Goal: Information Seeking & Learning: Learn about a topic

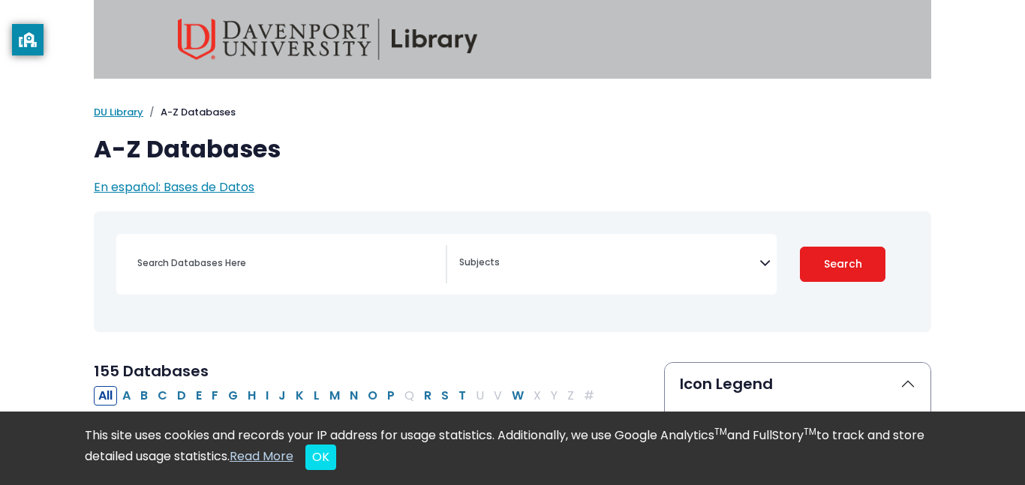
select select "Database Subject Filter"
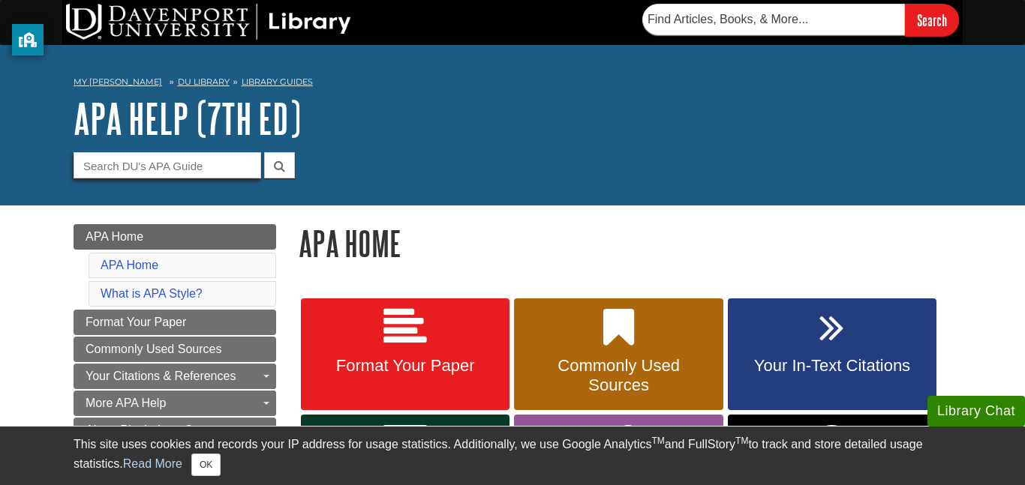
click at [201, 161] on input "Guide Search Terms" at bounding box center [168, 165] width 188 height 26
click at [201, 161] on input "ad" at bounding box center [168, 165] width 188 height 26
type input "a"
type input "database"
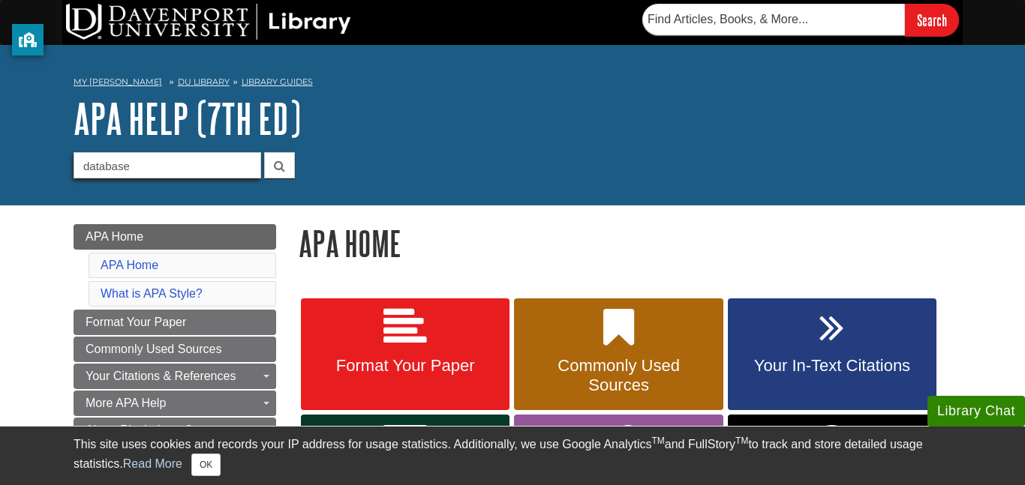
click at [264, 152] on button "submit" at bounding box center [279, 165] width 31 height 26
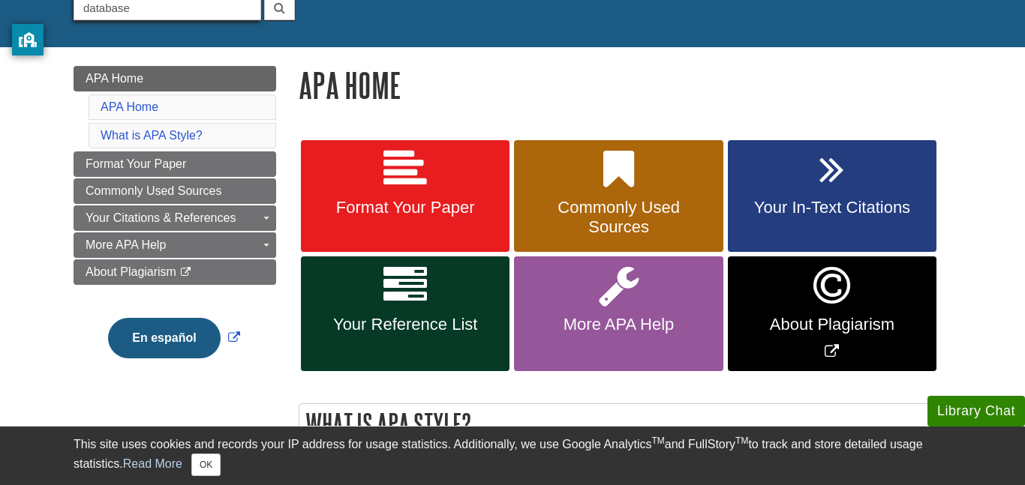
scroll to position [162, 0]
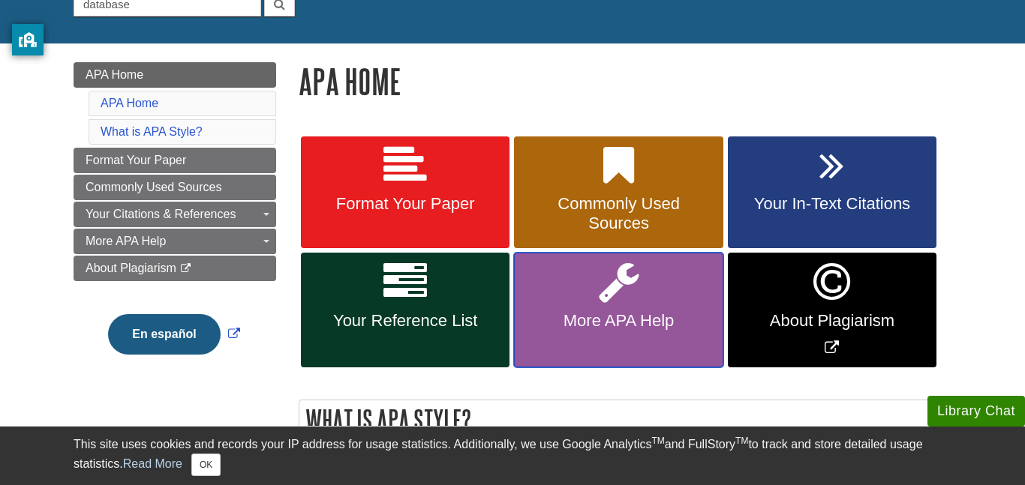
click at [628, 320] on link "More APA Help" at bounding box center [618, 310] width 209 height 115
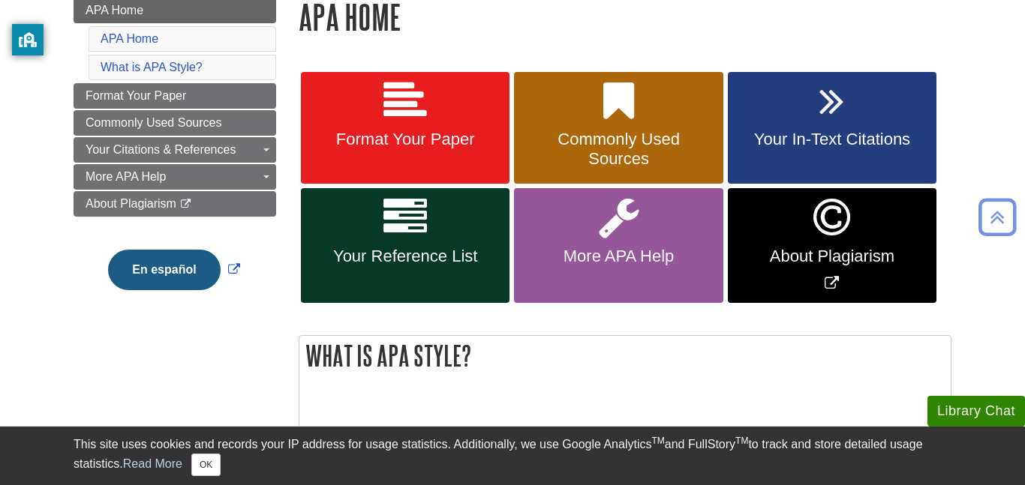
scroll to position [226, 0]
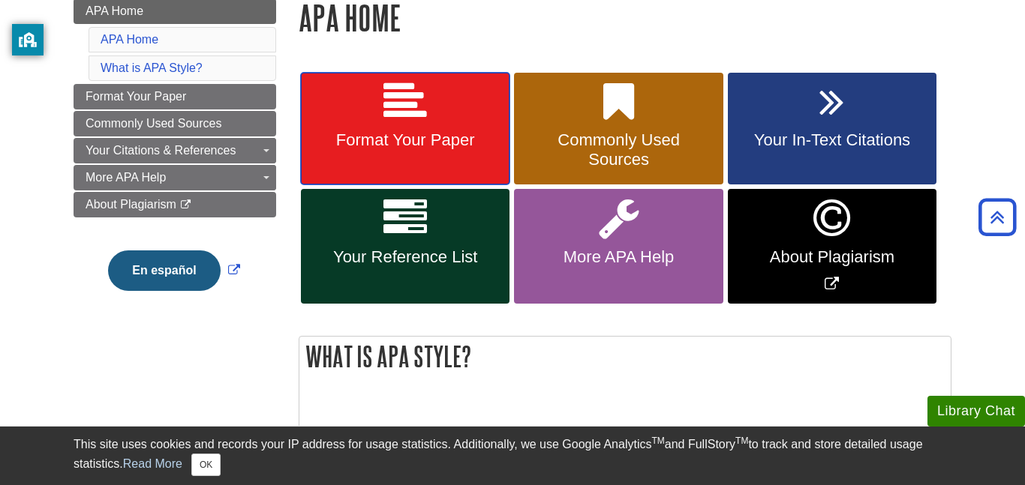
click at [440, 119] on link "Format Your Paper" at bounding box center [405, 129] width 209 height 113
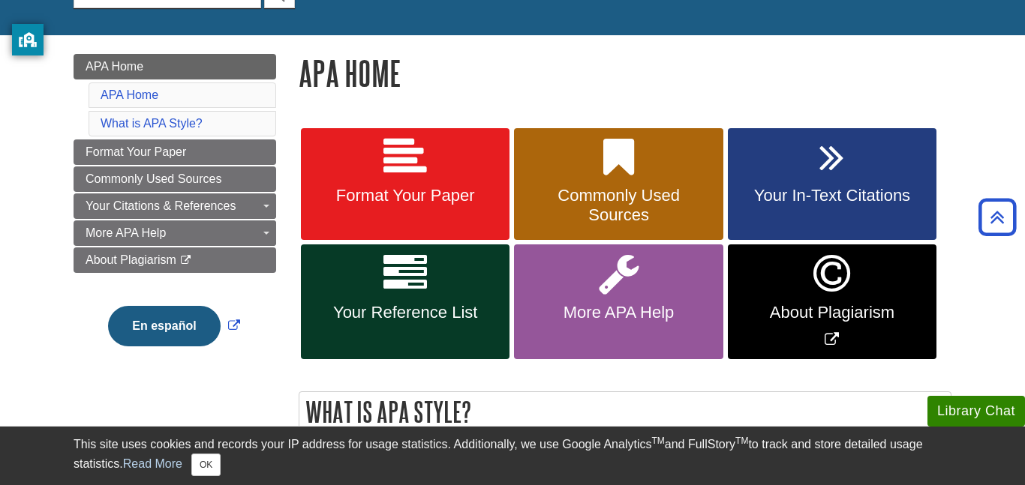
scroll to position [171, 0]
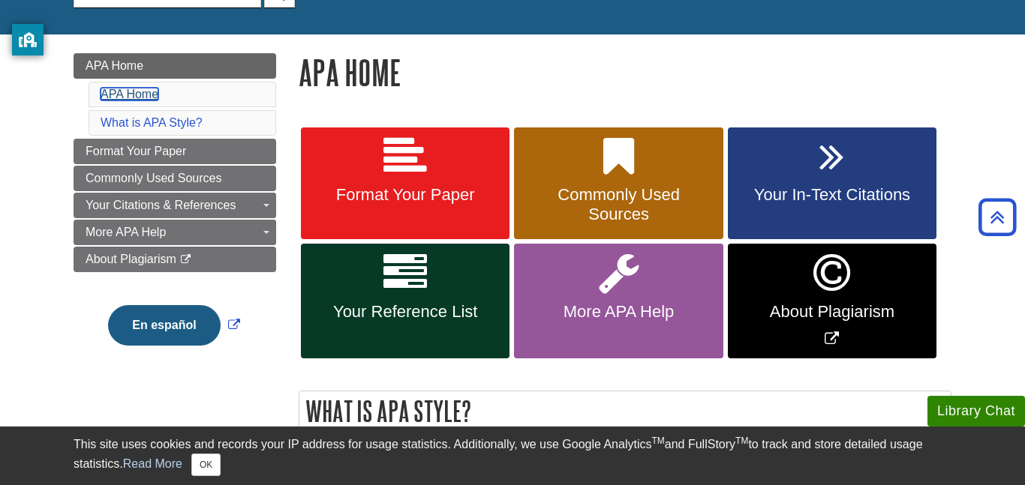
click at [137, 96] on link "APA Home" at bounding box center [130, 94] width 58 height 13
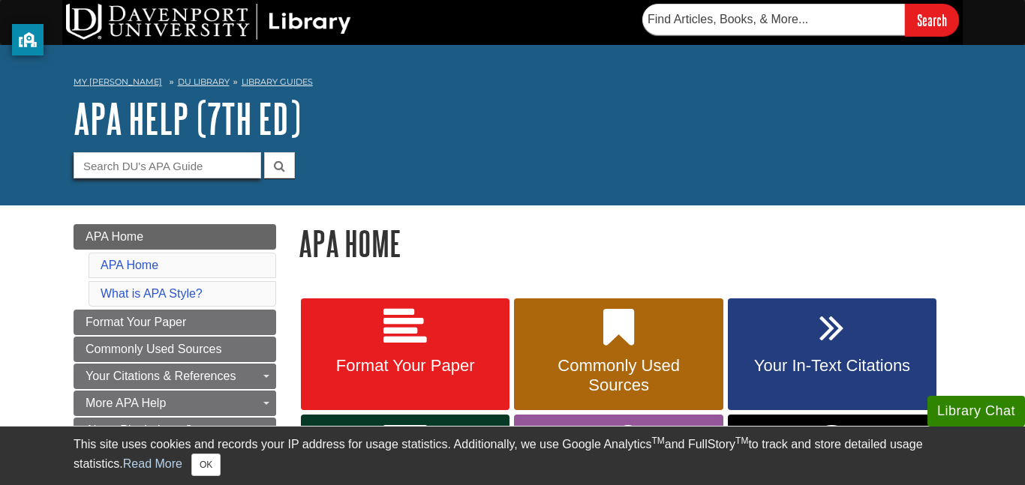
click at [175, 155] on input "Guide Search Terms" at bounding box center [168, 165] width 188 height 26
type input "database"
click at [274, 165] on icon "submit" at bounding box center [279, 166] width 11 height 12
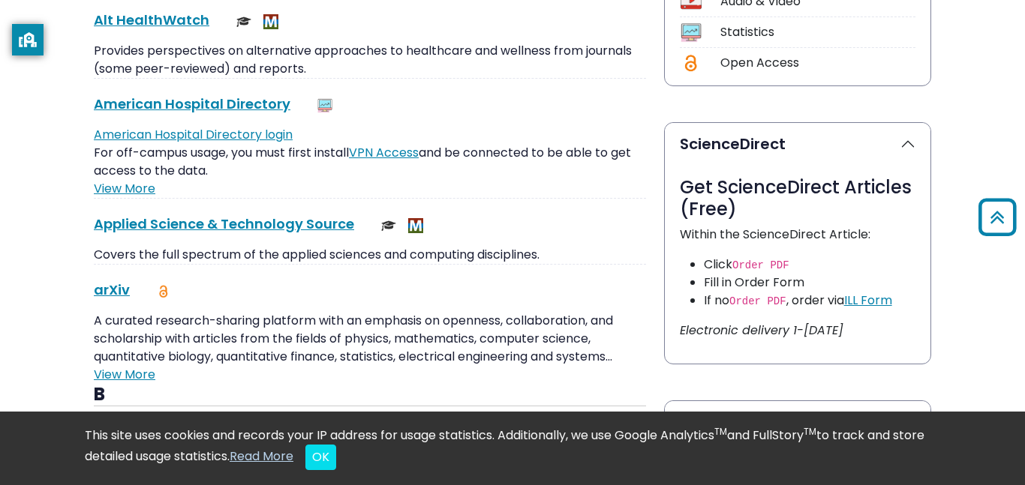
scroll to position [692, 0]
click at [336, 455] on button "OK" at bounding box center [320, 458] width 31 height 26
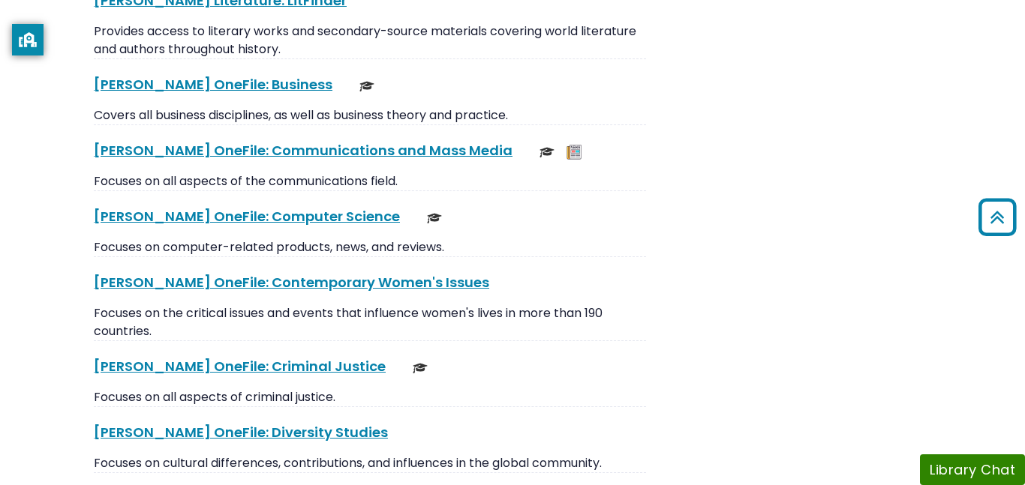
scroll to position [4351, 0]
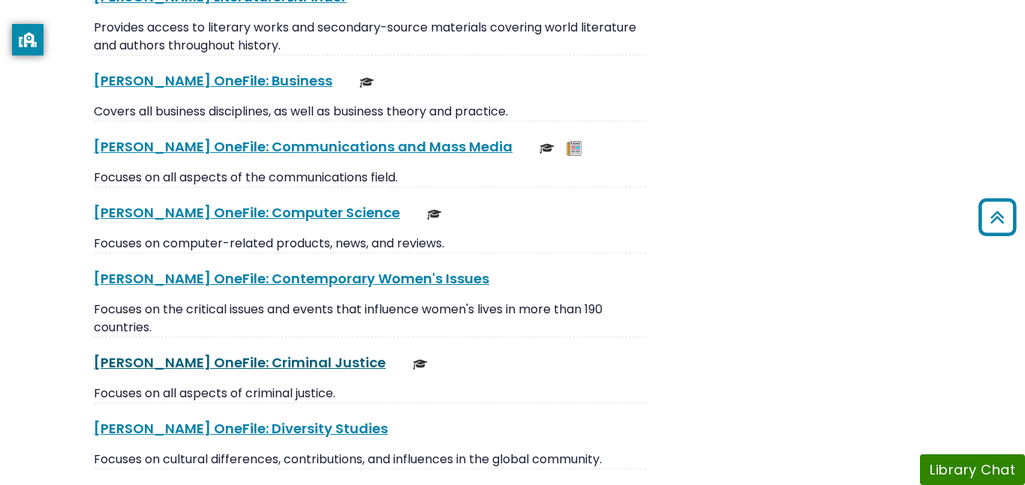
click at [260, 353] on link "Gale OneFile: Criminal Justice This link opens in a new window" at bounding box center [240, 362] width 292 height 19
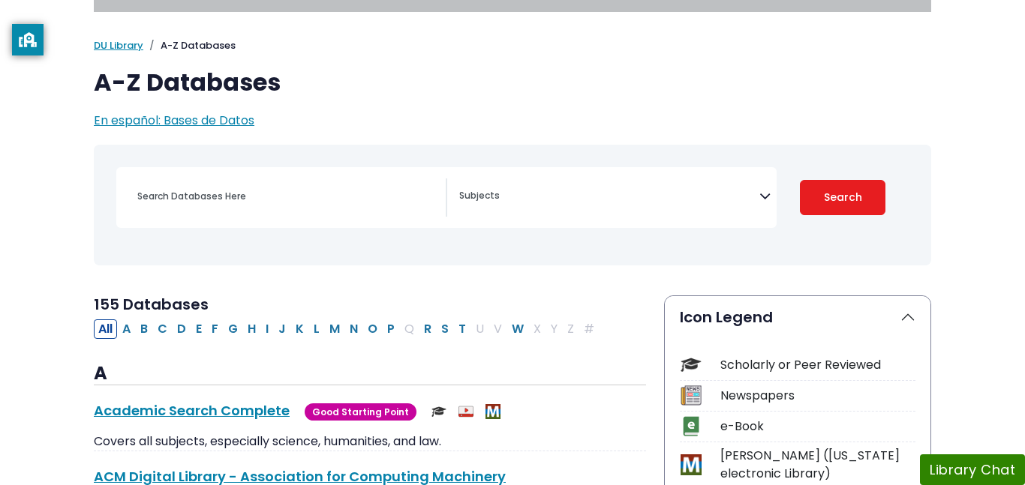
scroll to position [89, 0]
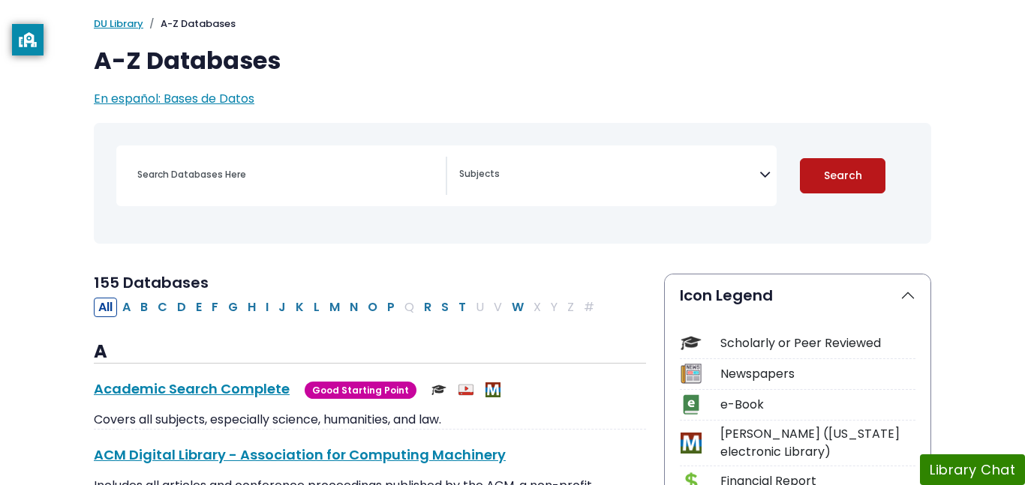
click at [845, 171] on button "Search" at bounding box center [843, 175] width 86 height 35
select select "Database Subject Filter"
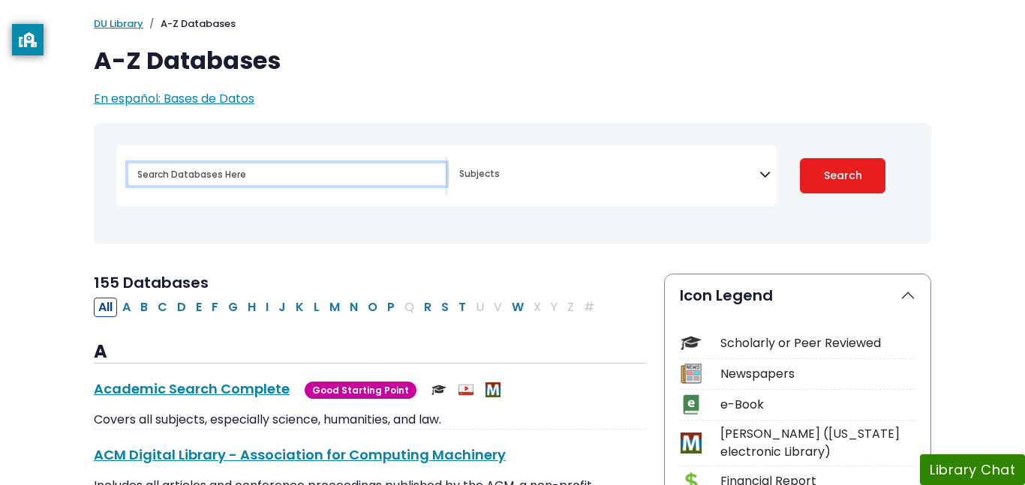
click at [330, 167] on input "Search database by title or keyword" at bounding box center [286, 175] width 317 height 22
type input "mental Health"
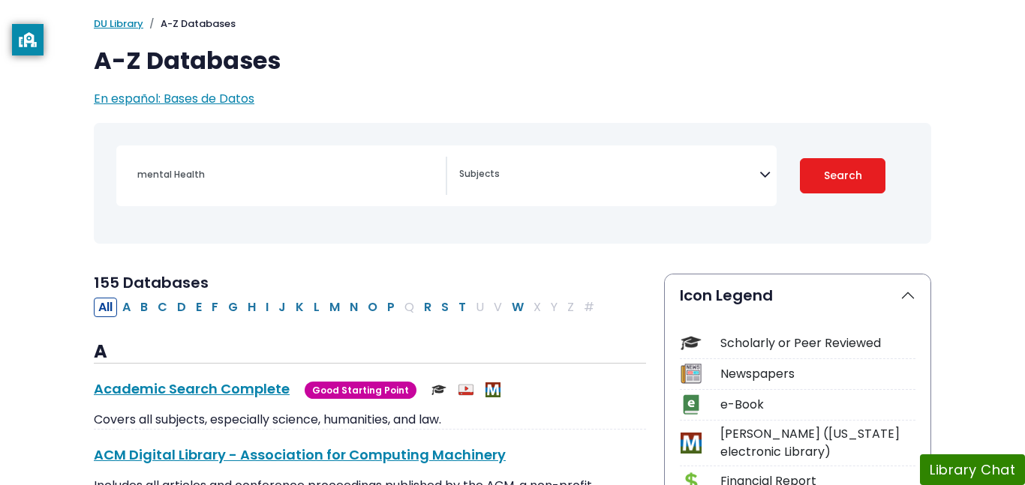
click at [543, 169] on span "Search filters" at bounding box center [609, 172] width 300 height 17
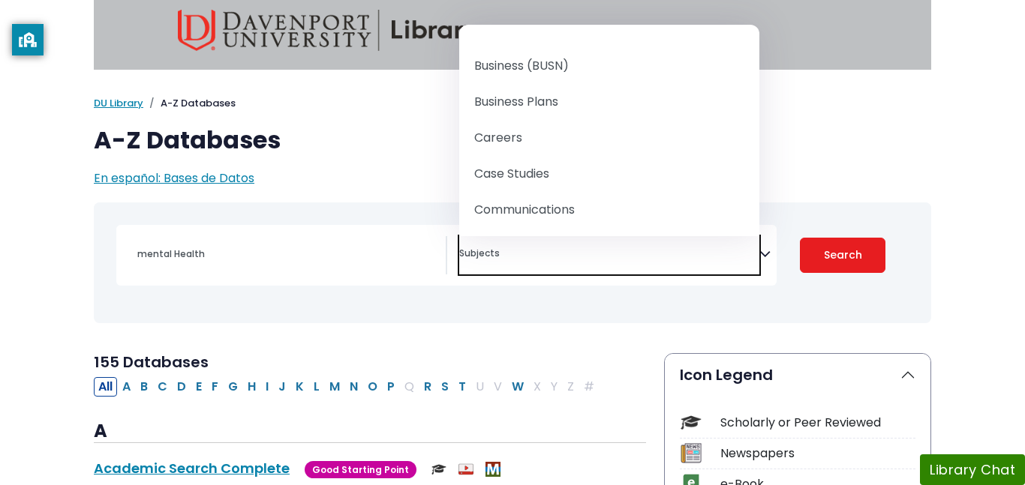
scroll to position [219, 0]
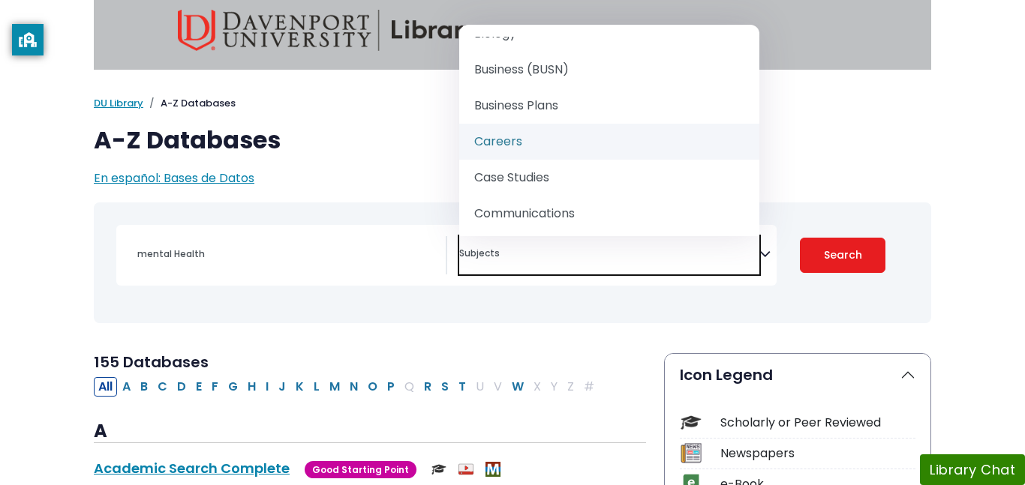
select select "219042"
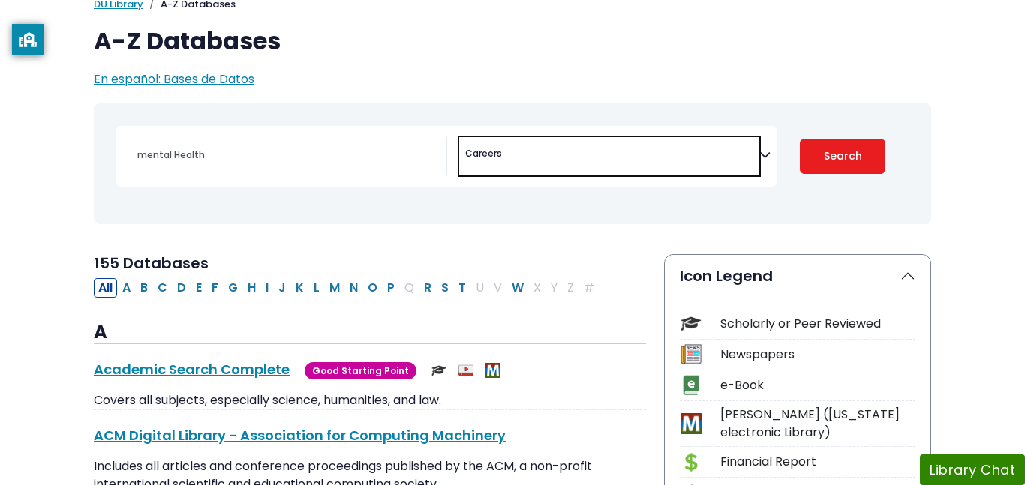
scroll to position [110, 0]
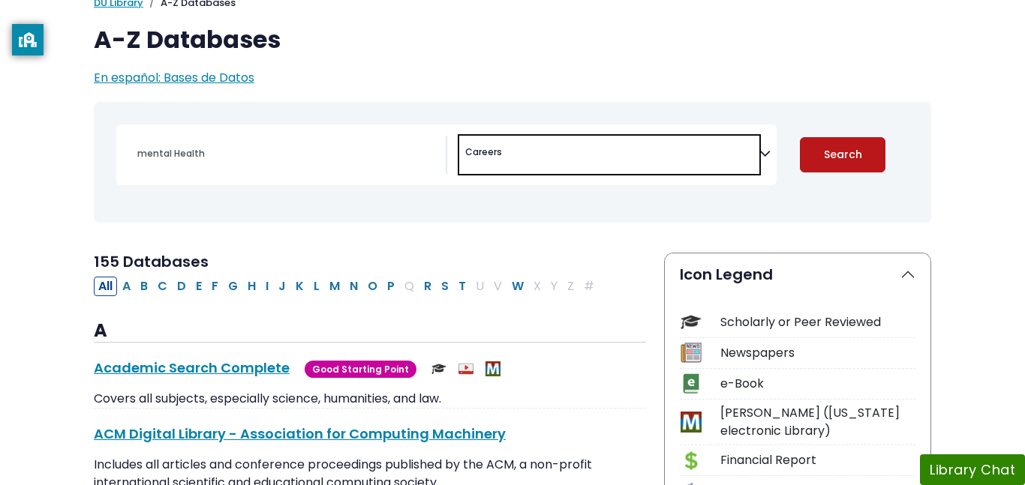
click at [819, 159] on button "Search" at bounding box center [843, 154] width 86 height 35
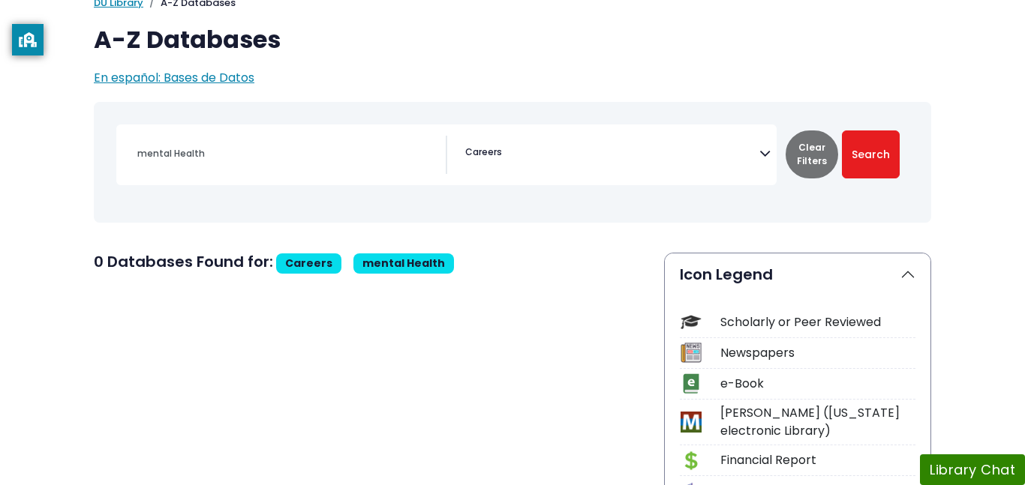
click at [694, 166] on span "× Careers" at bounding box center [609, 155] width 300 height 38
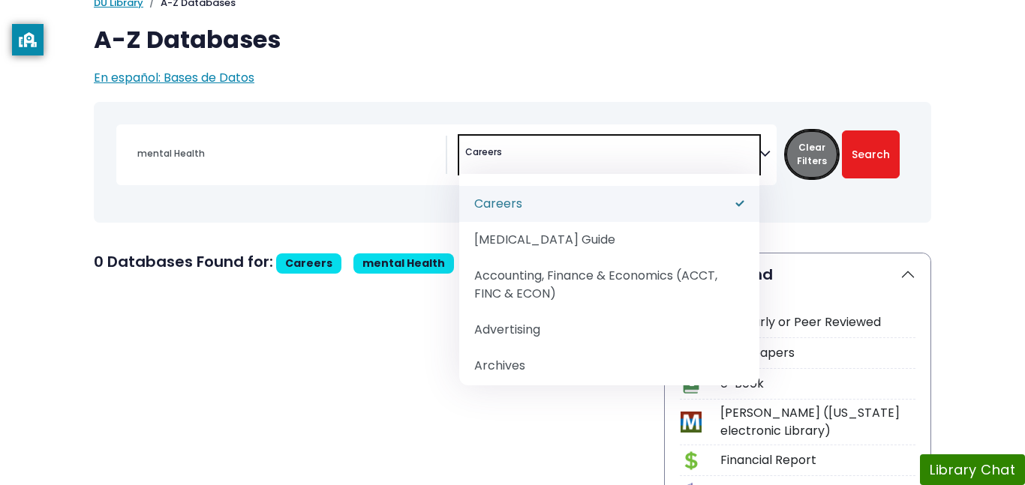
click at [794, 158] on button "Clear Filters" at bounding box center [811, 155] width 53 height 48
select select "Database Subject Filter"
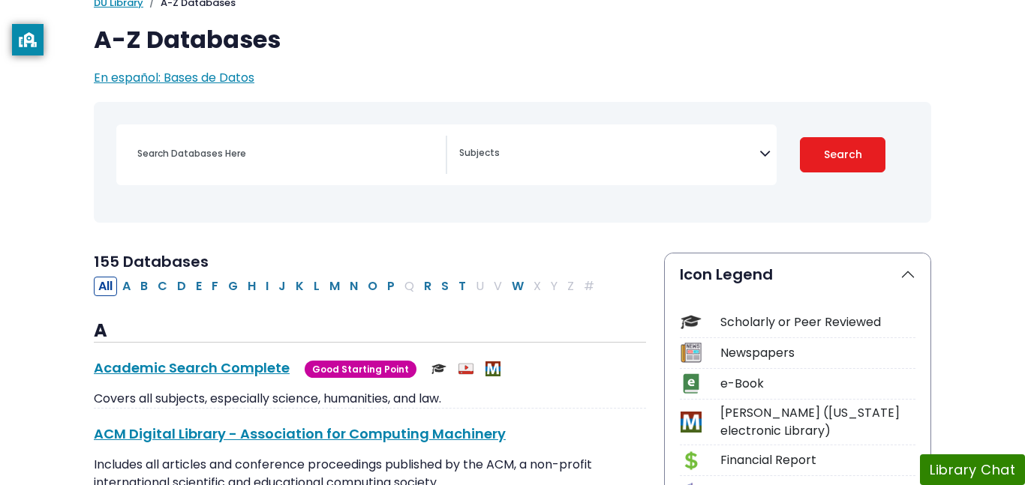
click at [347, 185] on div "Coronavirus Guide Accounting, Finance & Economics (ACCT, FINC & ECON) Advertisi…" at bounding box center [446, 155] width 660 height 61
click at [315, 161] on input "Search database by title or keyword" at bounding box center [286, 154] width 317 height 22
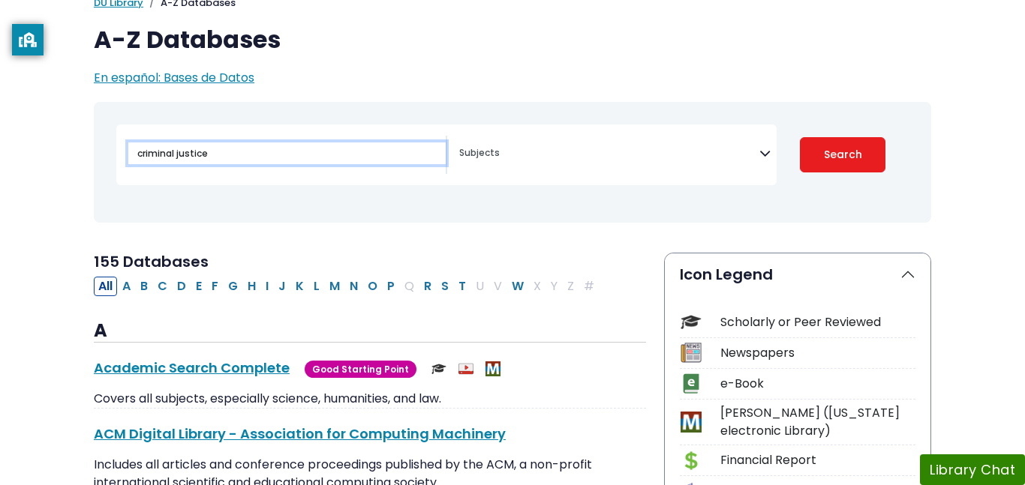
type input "criminal justice"
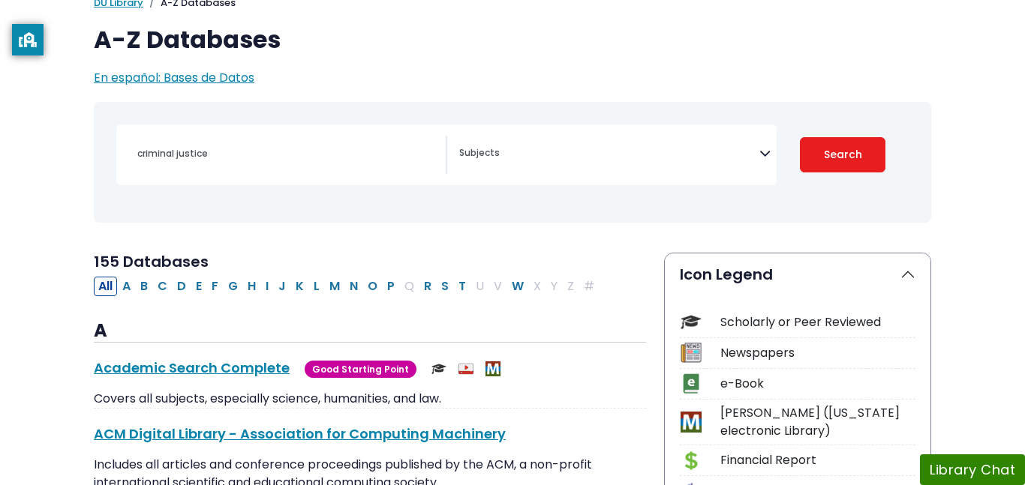
click at [468, 175] on div "criminal justice Coronavirus Guide Accounting, Finance & Economics (ACCT, FINC …" at bounding box center [446, 155] width 660 height 61
click at [478, 167] on span "Search filters" at bounding box center [609, 155] width 300 height 38
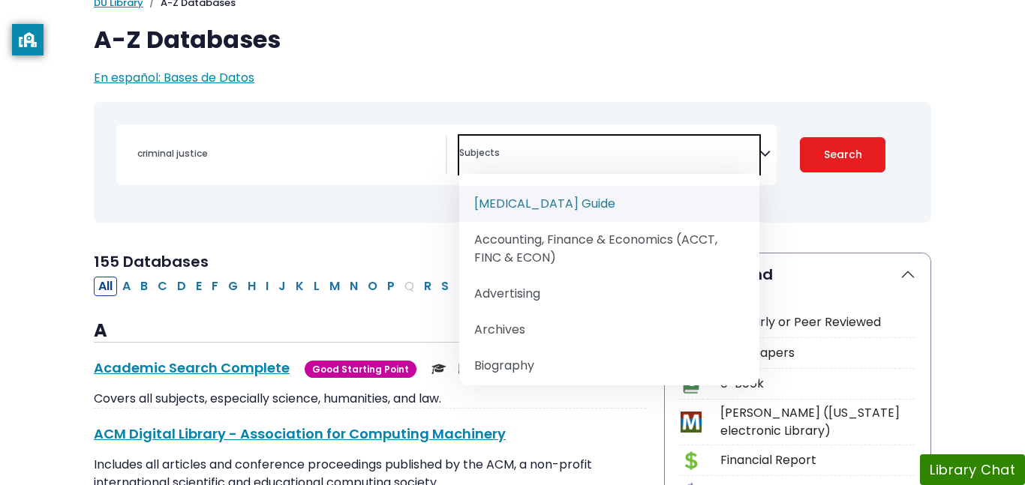
click at [685, 102] on nav "Toggle search filters navigation criminal justice Coronavirus Guide Archives" at bounding box center [512, 162] width 837 height 121
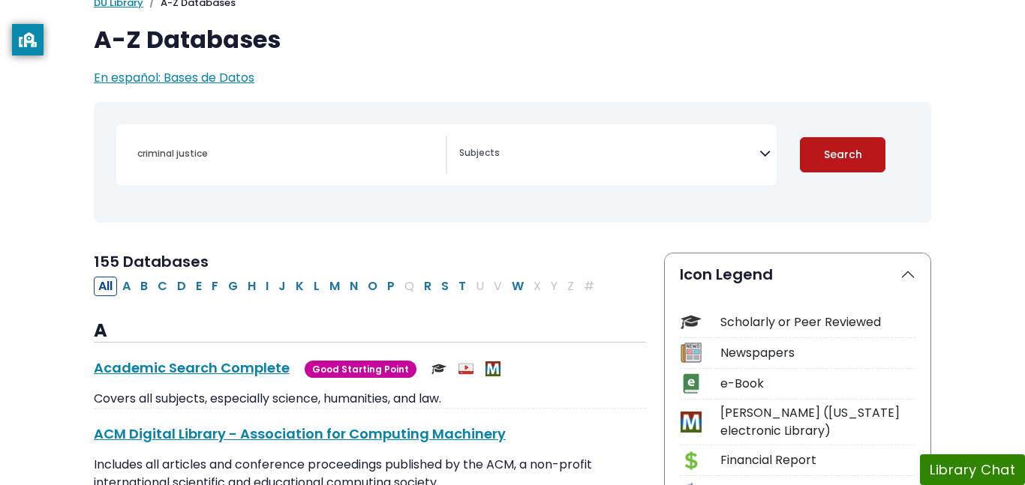
click at [856, 146] on button "Search" at bounding box center [843, 154] width 86 height 35
select select "Database Subject Filter"
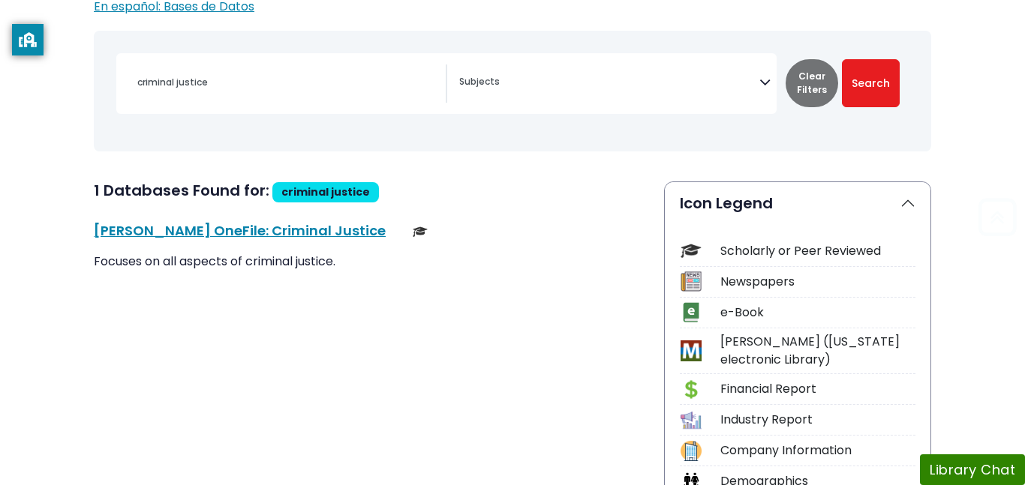
scroll to position [184, 0]
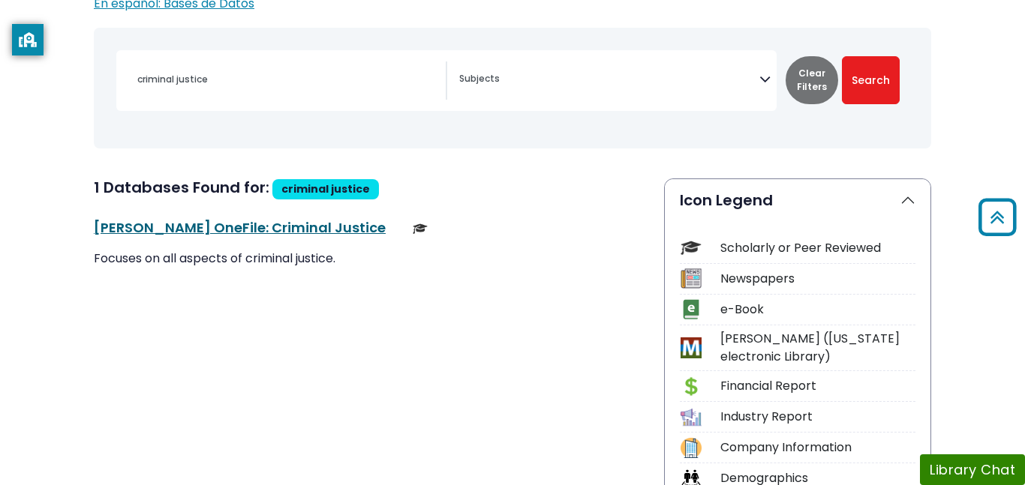
click at [280, 226] on link "Gale OneFile: Criminal Justice This link opens in a new window" at bounding box center [240, 227] width 292 height 19
click at [285, 227] on link "Gale OneFile: Criminal Justice This link opens in a new window" at bounding box center [240, 227] width 292 height 19
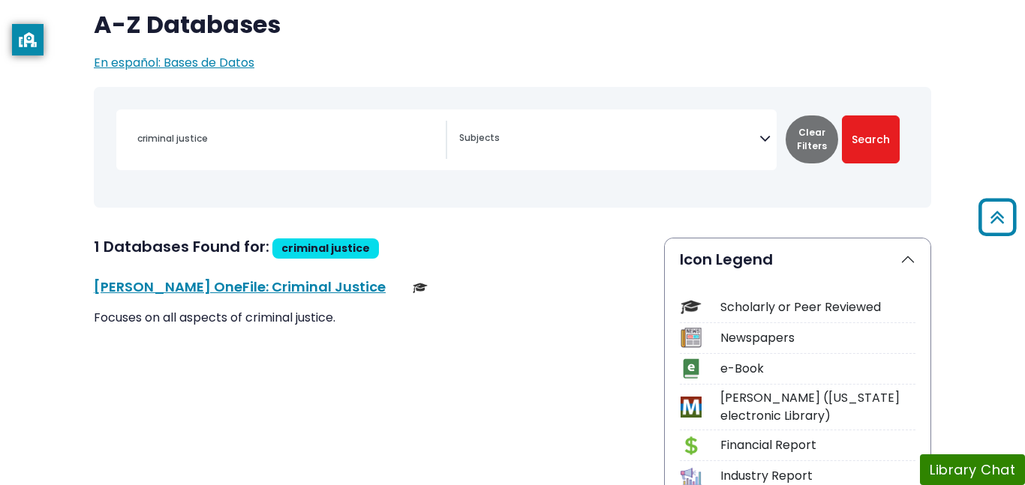
scroll to position [0, 0]
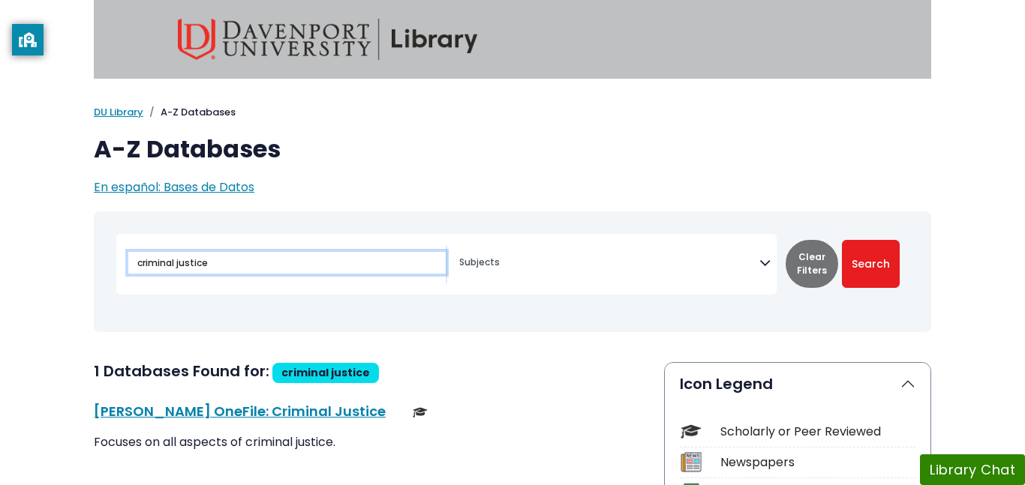
click at [423, 257] on input "criminal justice" at bounding box center [286, 263] width 317 height 22
type input "c"
type input "mental health"
click at [842, 240] on button "Search" at bounding box center [871, 264] width 58 height 48
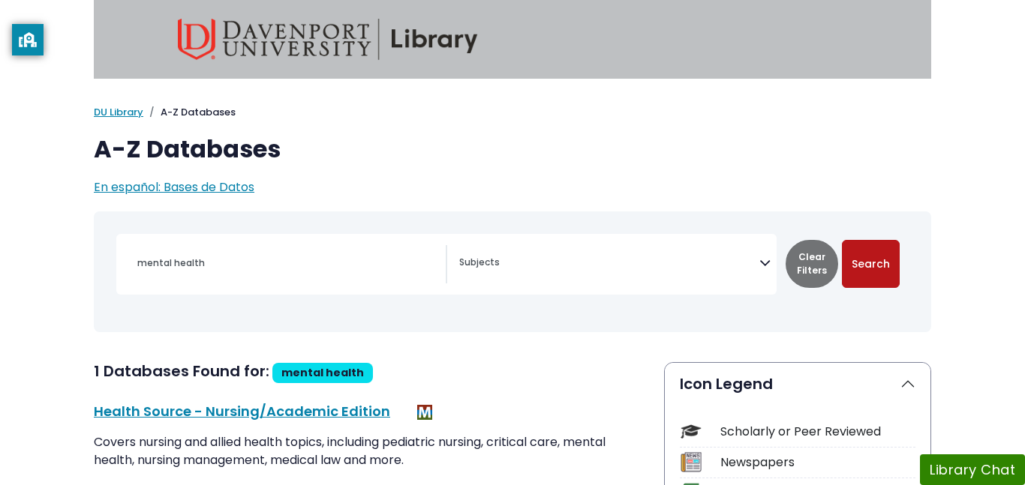
click at [881, 242] on button "Search" at bounding box center [871, 264] width 58 height 48
click at [884, 253] on button "Search" at bounding box center [871, 264] width 58 height 48
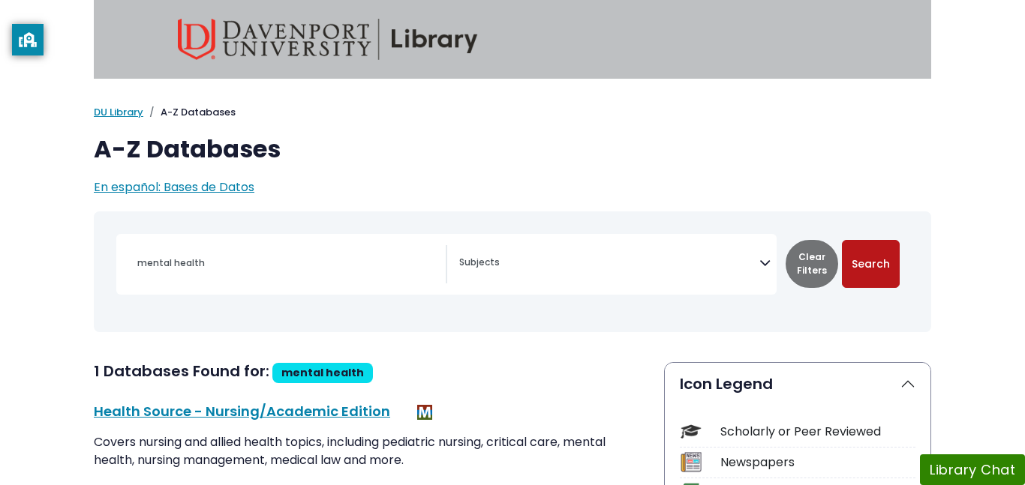
click at [884, 253] on button "Search" at bounding box center [871, 264] width 58 height 48
select select "Database Subject Filter"
click at [816, 257] on button "Clear Filters" at bounding box center [811, 264] width 53 height 48
select select "Database Subject Filter"
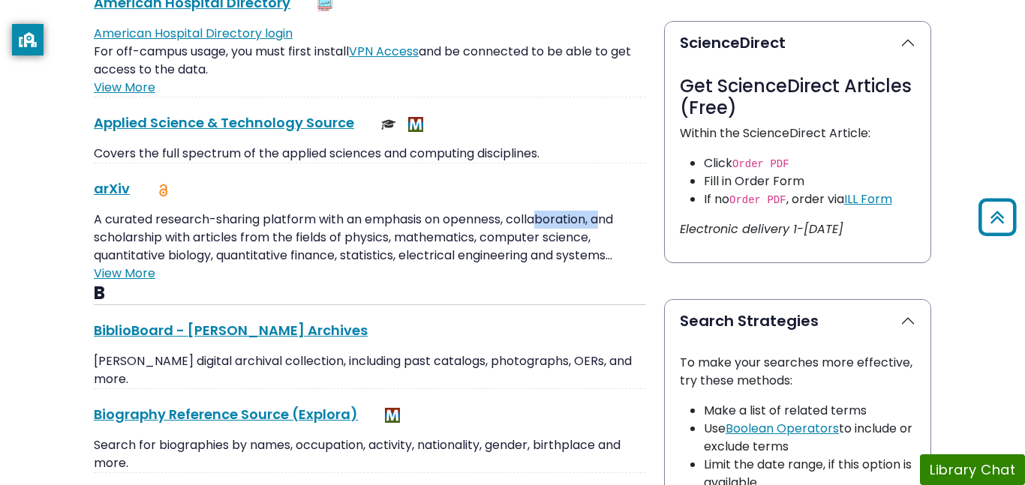
scroll to position [796, 0]
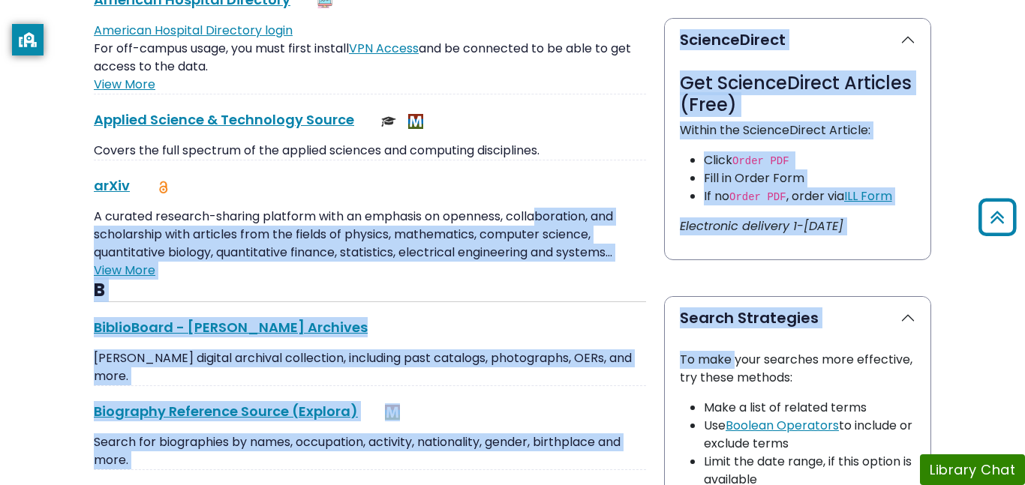
drag, startPoint x: 539, startPoint y: 206, endPoint x: 736, endPoint y: 350, distance: 243.2
click at [556, 185] on div "arXiv This link opens in a new window" at bounding box center [370, 186] width 552 height 20
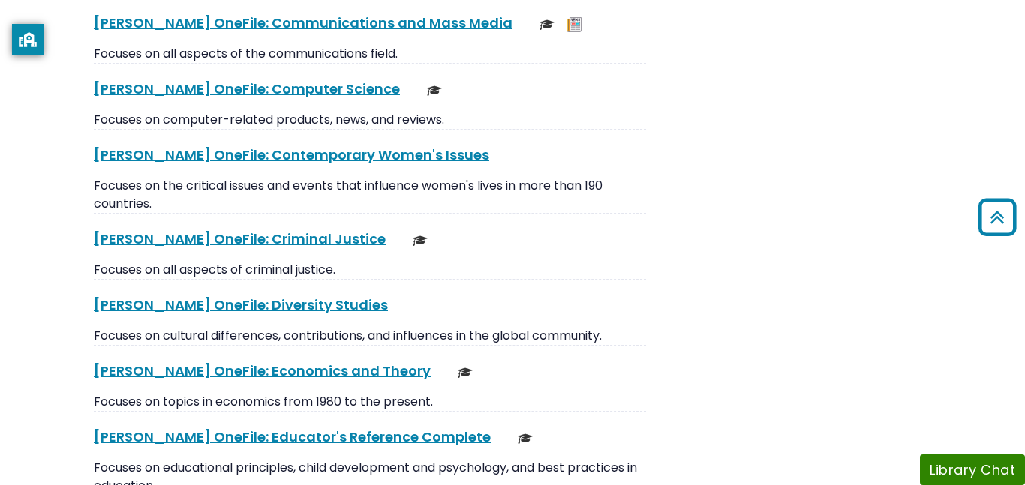
scroll to position [4478, 0]
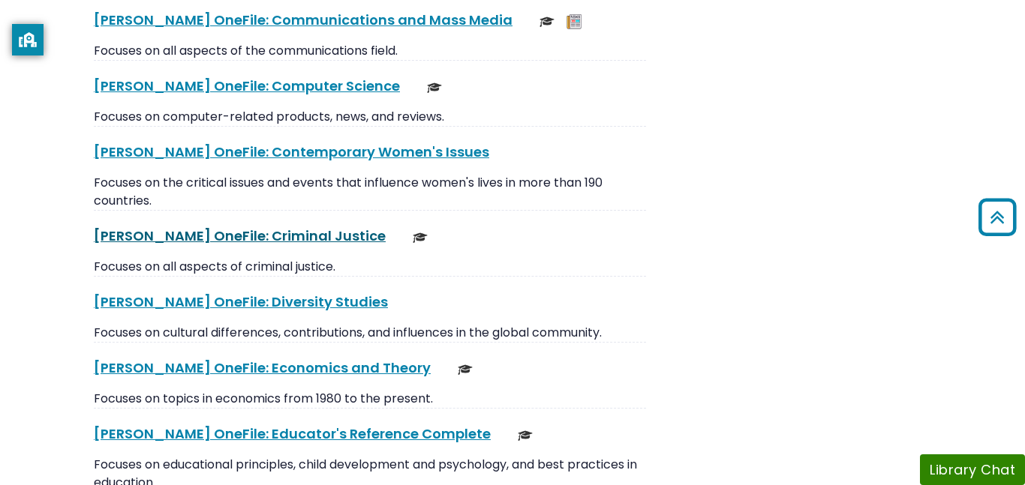
click at [253, 227] on link "Gale OneFile: Criminal Justice This link opens in a new window" at bounding box center [240, 236] width 292 height 19
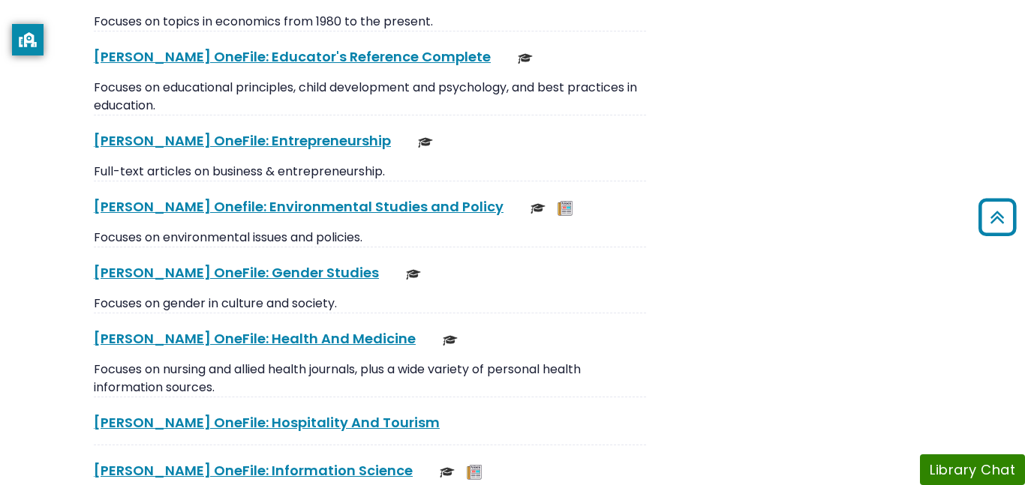
scroll to position [4843, 0]
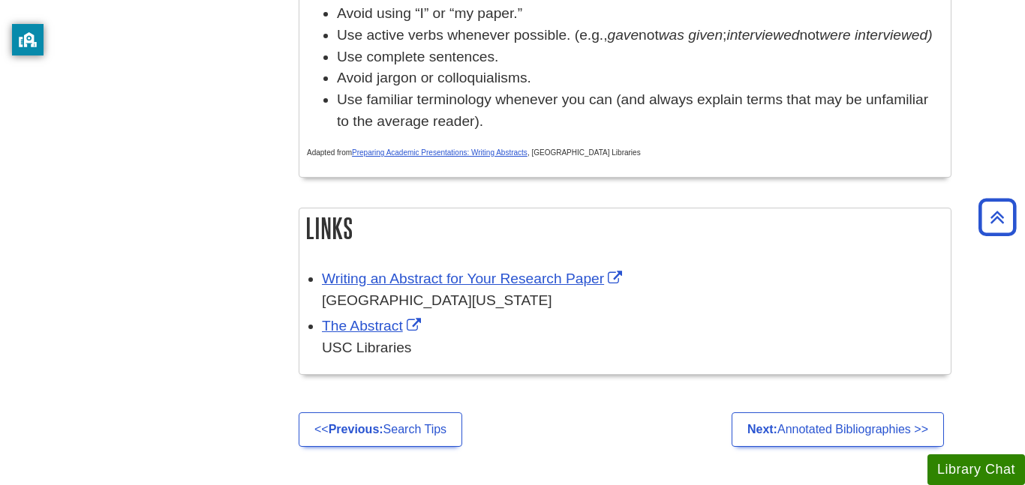
scroll to position [1339, 0]
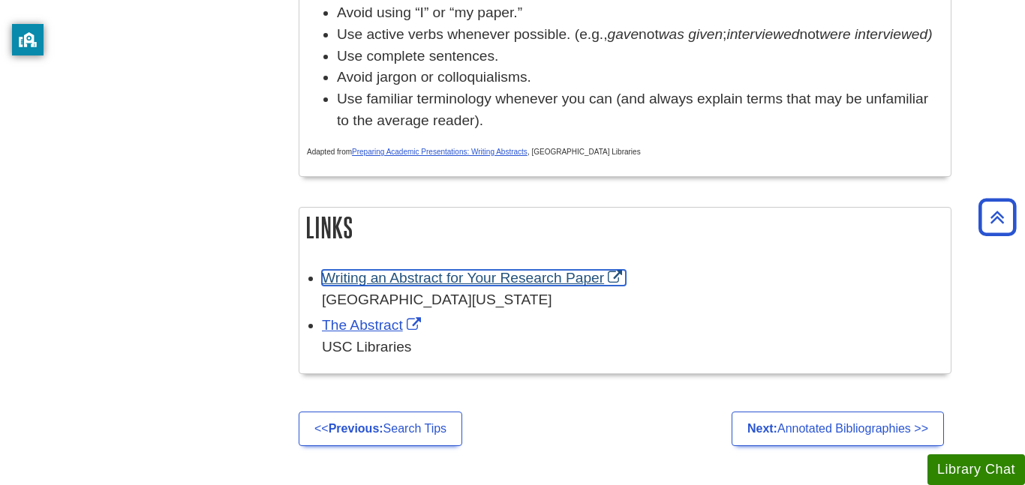
click at [504, 286] on link "Writing an Abstract for Your Research Paper" at bounding box center [474, 278] width 304 height 16
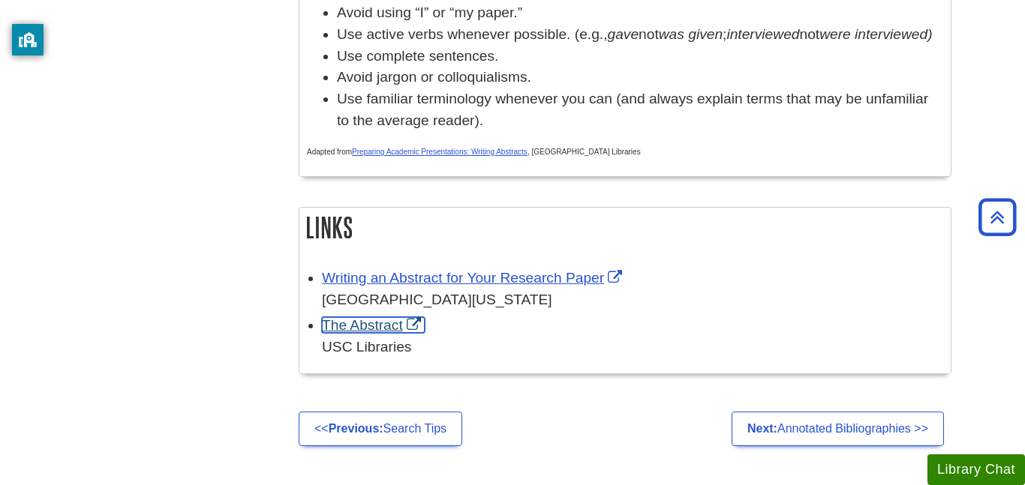
click at [359, 333] on link "The Abstract" at bounding box center [373, 325] width 103 height 16
